Goal: Task Accomplishment & Management: Manage account settings

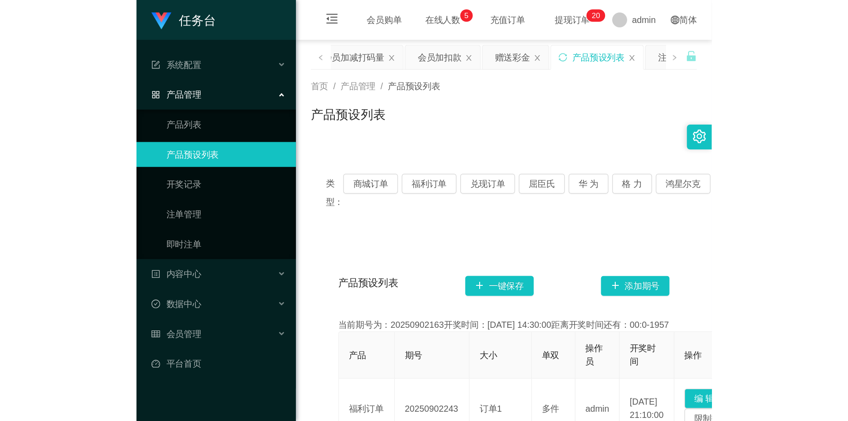
scroll to position [16, 0]
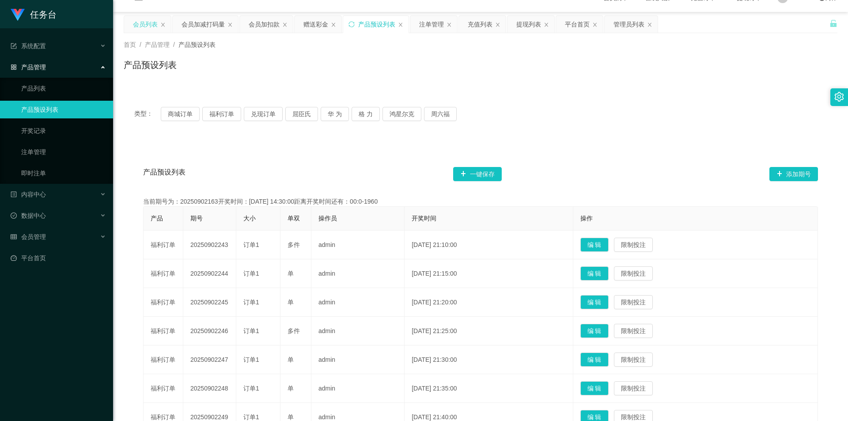
click at [144, 21] on div "会员列表" at bounding box center [145, 24] width 25 height 17
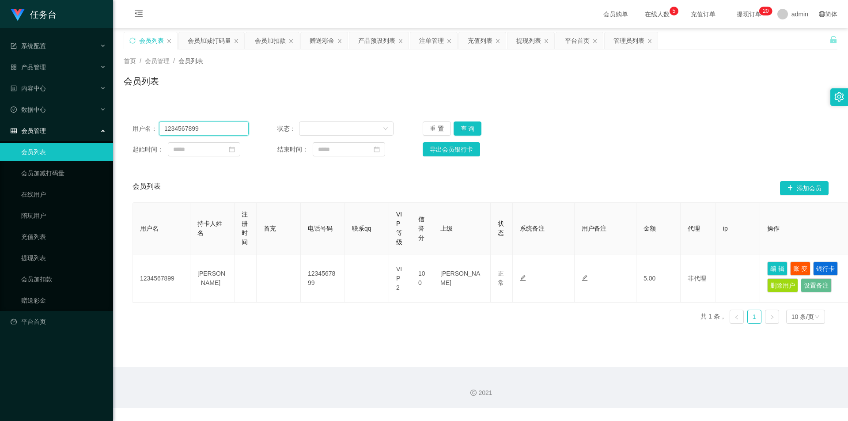
click at [201, 130] on input "1234567899" at bounding box center [204, 129] width 90 height 14
paste input "zz1103"
type input "zz1103"
click at [408, 129] on button "查 询" at bounding box center [468, 129] width 28 height 14
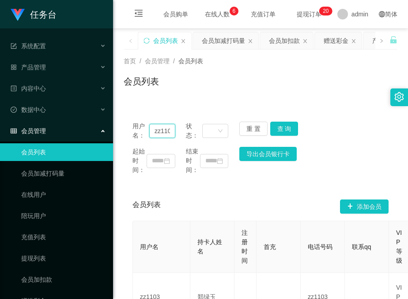
click at [156, 127] on input "zz1103" at bounding box center [162, 131] width 26 height 14
click at [280, 124] on button "查 询" at bounding box center [284, 129] width 28 height 14
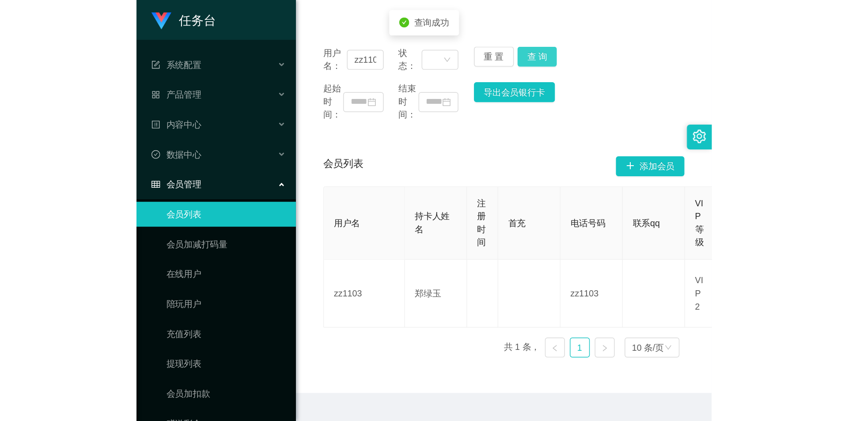
scroll to position [0, 0]
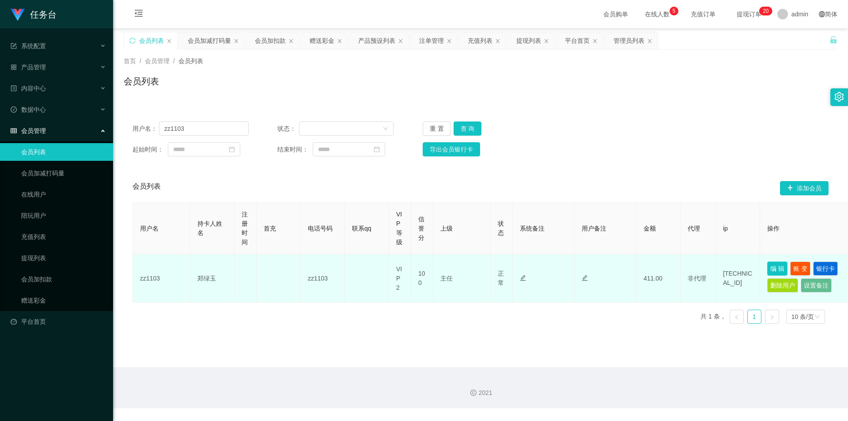
click at [408, 268] on button "编 辑" at bounding box center [777, 269] width 20 height 14
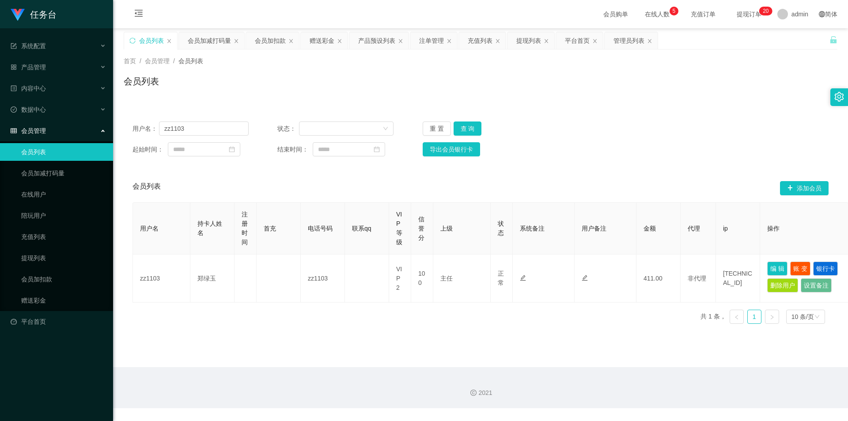
type input "zz1103"
type input "郑绿玉"
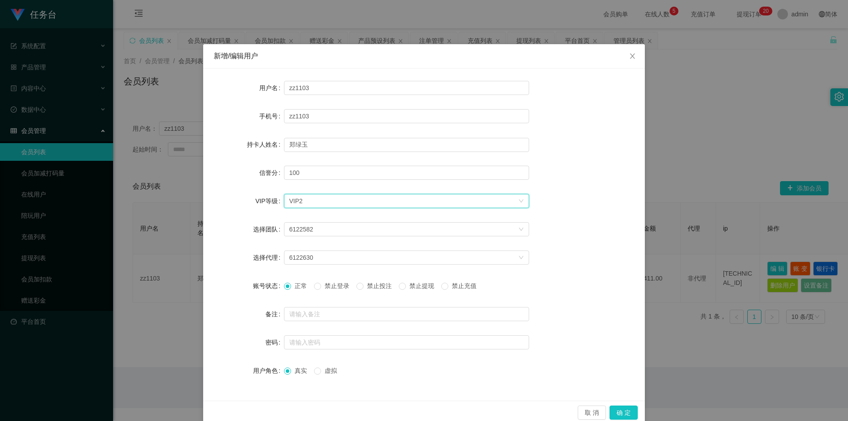
click at [311, 201] on div "选择VIP等级 VIP2" at bounding box center [403, 200] width 229 height 13
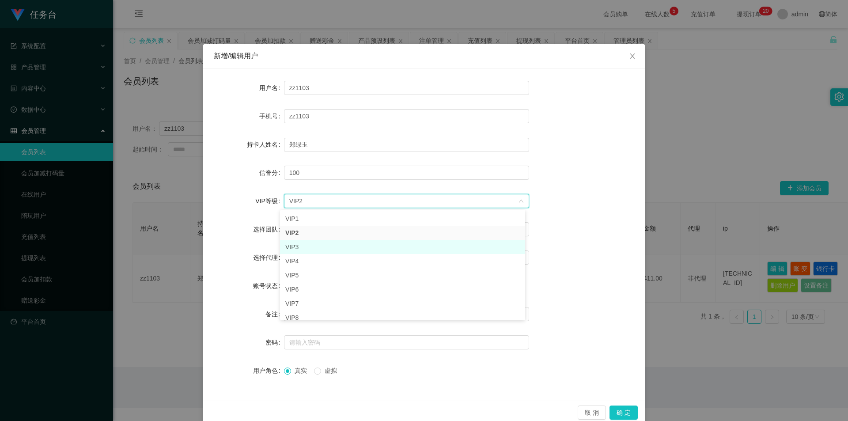
click at [305, 246] on li "VIP3" at bounding box center [402, 247] width 245 height 14
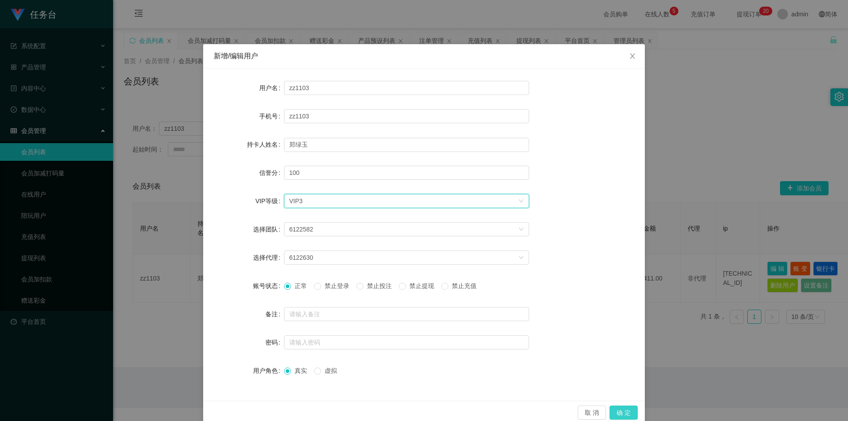
click at [408, 298] on button "确 定" at bounding box center [624, 413] width 28 height 14
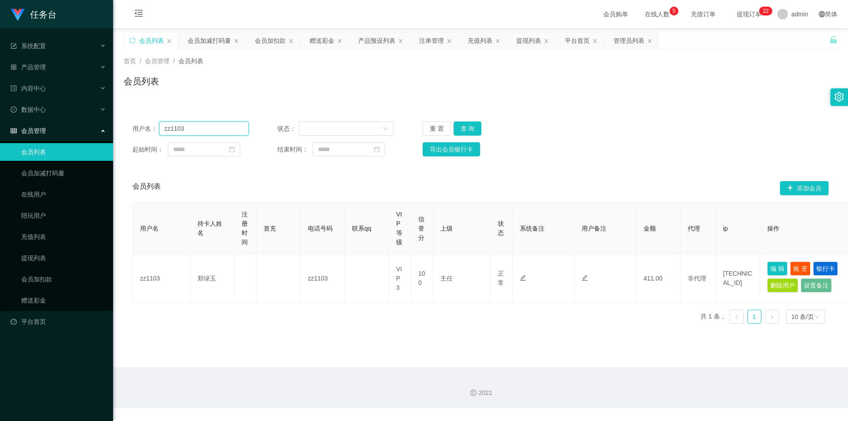
click at [204, 133] on input "zz1103" at bounding box center [204, 129] width 90 height 14
paste input "qq1149"
type input "qq1149"
click at [408, 129] on button "查 询" at bounding box center [468, 129] width 28 height 14
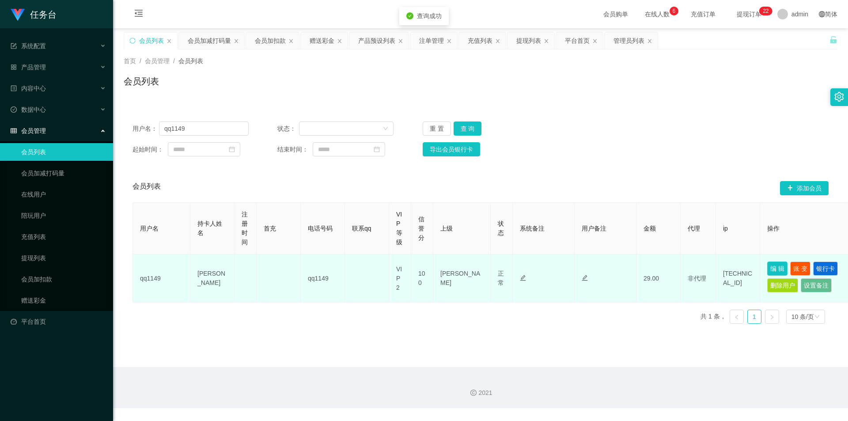
click at [408, 269] on button "编 辑" at bounding box center [777, 269] width 20 height 14
type input "qq1149"
type input "[PERSON_NAME]"
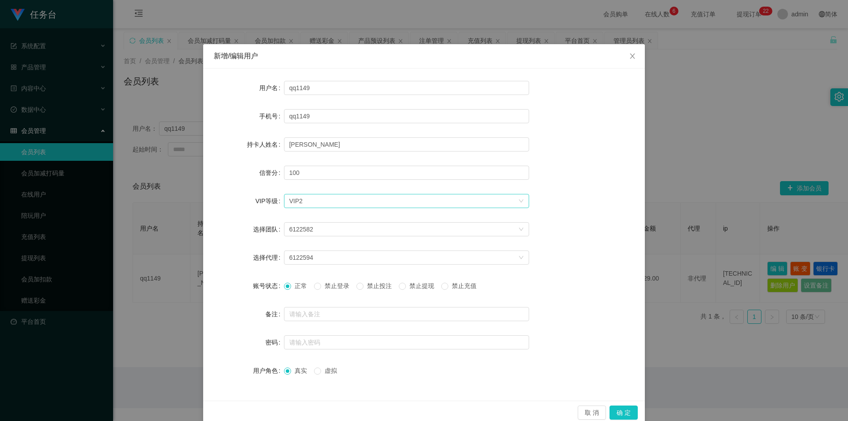
click at [315, 205] on div "选择VIP等级 VIP2" at bounding box center [403, 200] width 229 height 13
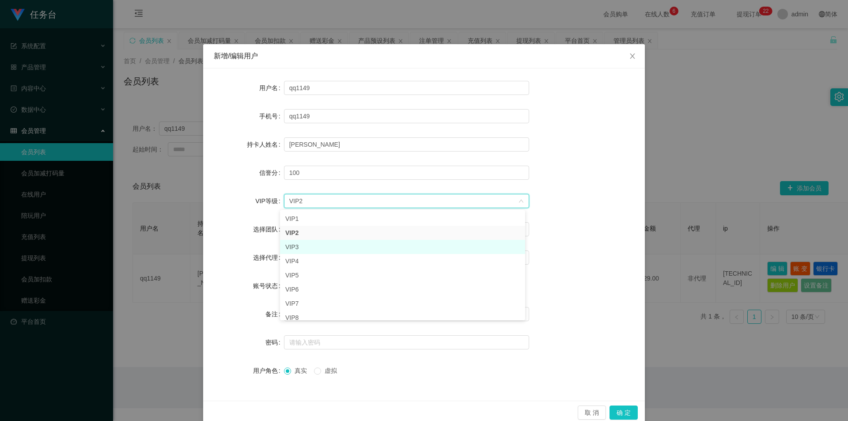
click at [298, 243] on li "VIP3" at bounding box center [402, 247] width 245 height 14
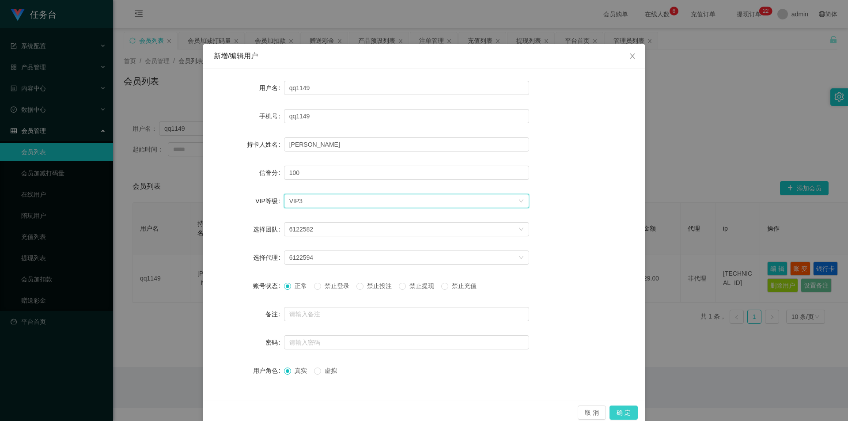
click at [408, 298] on button "确 定" at bounding box center [624, 413] width 28 height 14
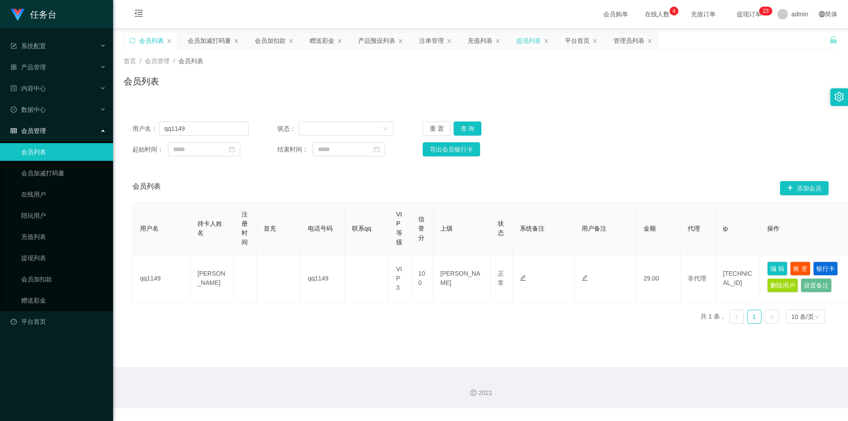
click at [408, 39] on div "提现列表" at bounding box center [529, 40] width 25 height 17
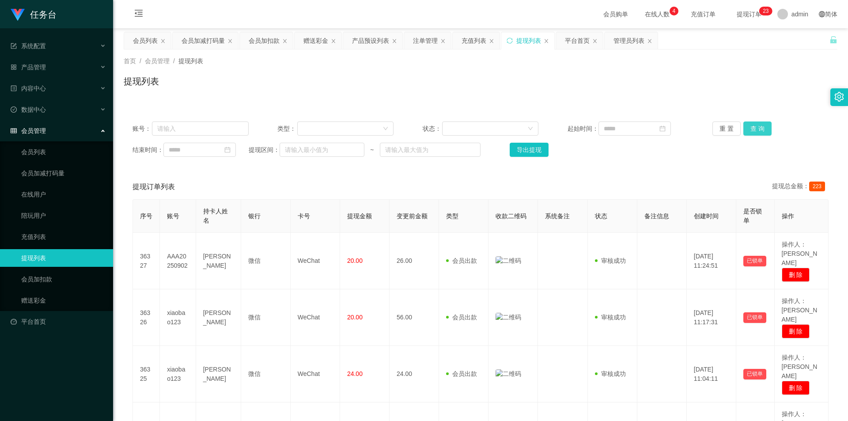
click at [408, 128] on button "查 询" at bounding box center [758, 129] width 28 height 14
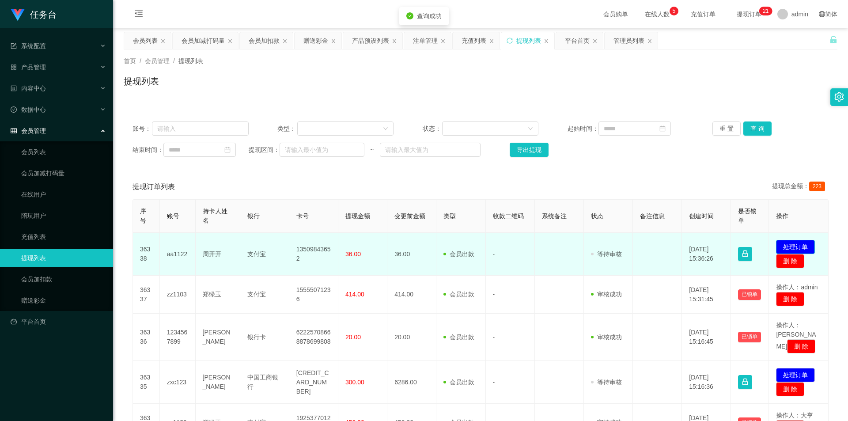
click at [408, 246] on button "处理订单" at bounding box center [795, 247] width 39 height 14
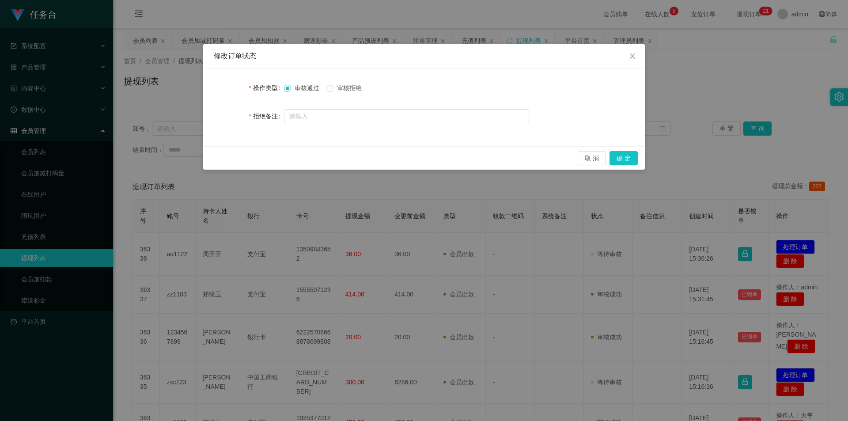
click at [408, 76] on div "修改订单状态 操作类型 审核通过 审核拒绝 拒绝备注 取 消 确 定" at bounding box center [424, 210] width 848 height 421
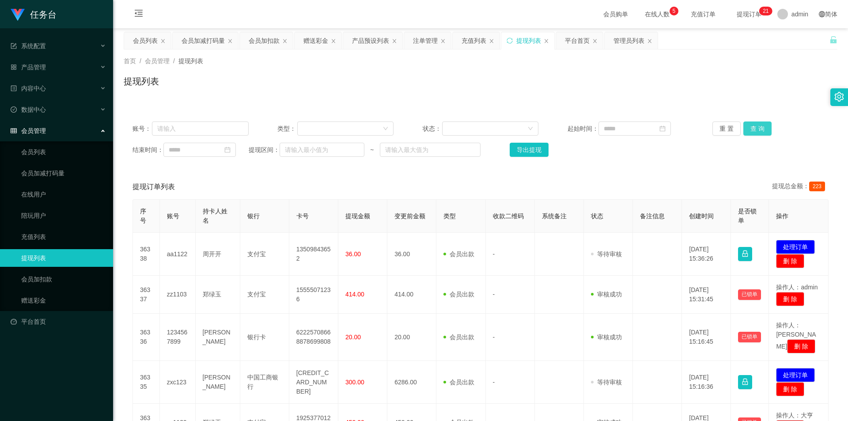
click at [408, 122] on button "查 询" at bounding box center [758, 129] width 28 height 14
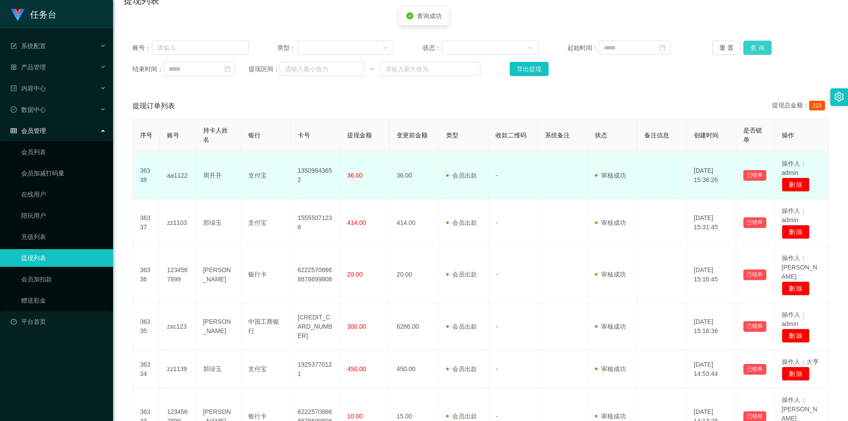
scroll to position [133, 0]
